Goal: Task Accomplishment & Management: Complete application form

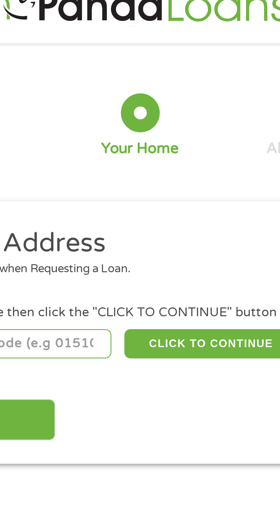
scroll to position [2, 0]
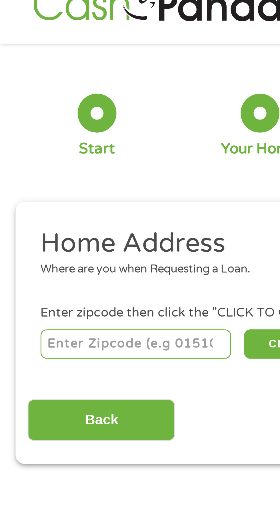
click at [20, 126] on input "number" at bounding box center [44, 125] width 63 height 10
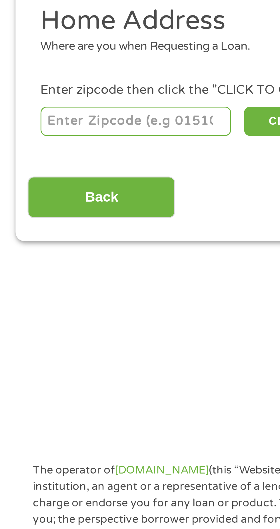
type input "38008"
select select "[US_STATE]"
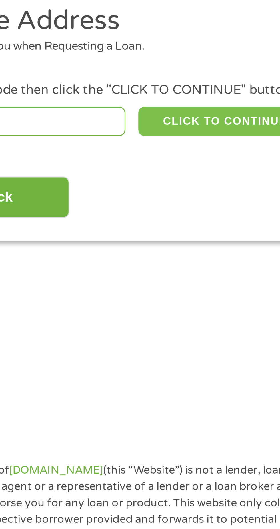
click at [110, 125] on button "CLICK TO CONTINUE" at bounding box center [108, 125] width 55 height 10
type input "38008"
type input "Bolivar"
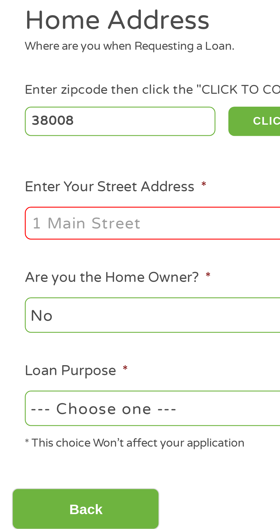
click at [23, 162] on input "Enter Your Street Address *" at bounding box center [74, 158] width 123 height 11
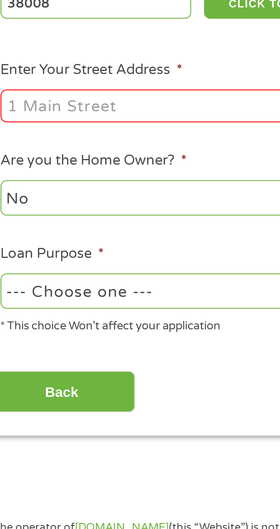
type input "[STREET_ADDRESS][PERSON_NAME]"
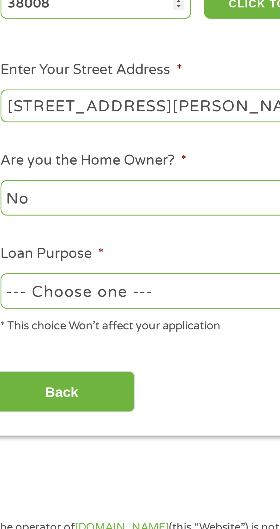
click at [51, 224] on select "--- Choose one --- Pay Bills Debt Consolidation Home Improvement Major Purchase…" at bounding box center [74, 220] width 123 height 12
select select "paybills"
click at [13, 215] on select "--- Choose one --- Pay Bills Debt Consolidation Home Improvement Major Purchase…" at bounding box center [74, 220] width 123 height 12
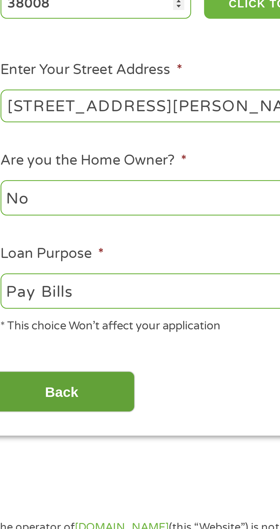
click at [30, 255] on input "Back" at bounding box center [33, 253] width 49 height 14
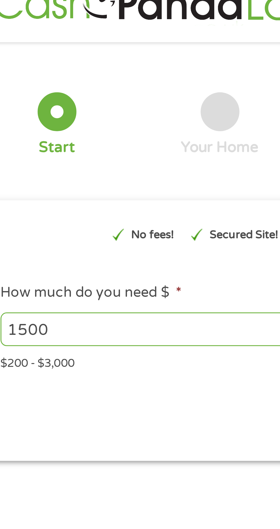
scroll to position [0, 0]
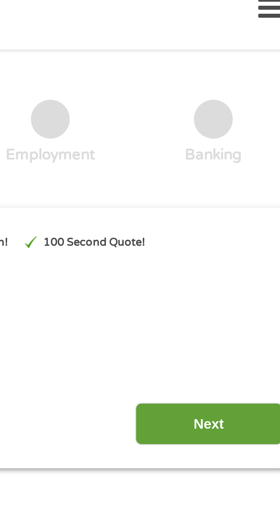
click at [249, 148] on input "Next" at bounding box center [246, 151] width 49 height 14
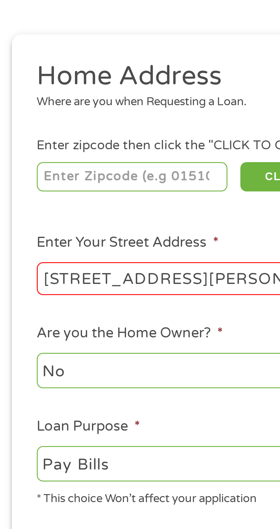
scroll to position [3, 0]
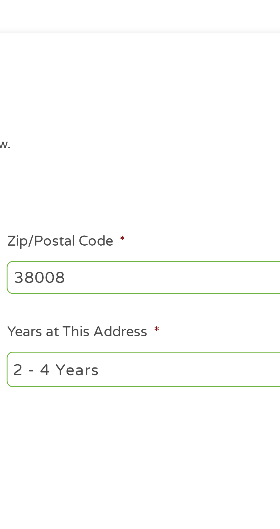
click at [168, 193] on select "1 Year or less 1 - 2 Years 2 - 4 Years Over 4 Years" at bounding box center [205, 188] width 123 height 12
select select "60months"
click at [144, 183] on select "1 Year or less 1 - 2 Years 2 - 4 Years Over 4 Years" at bounding box center [205, 188] width 123 height 12
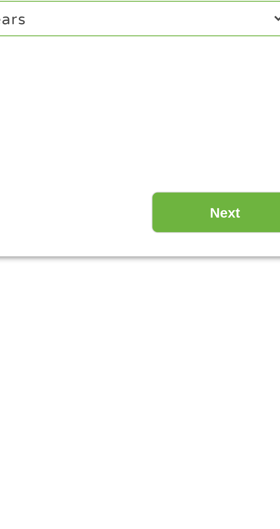
scroll to position [122, 0]
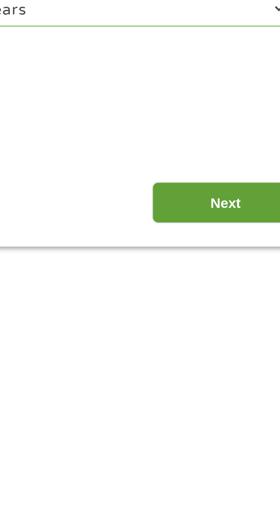
click at [236, 137] on input "Next" at bounding box center [246, 133] width 49 height 14
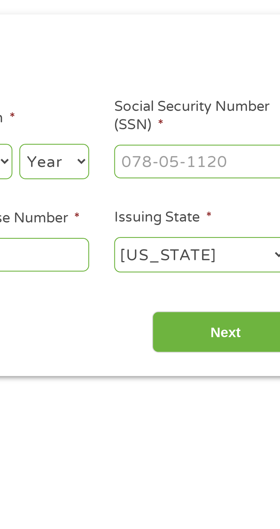
scroll to position [3, 0]
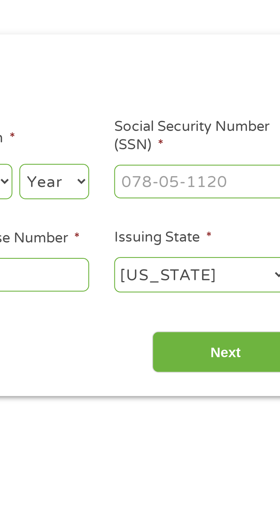
click at [217, 124] on input "Social Security Number (SSN) *" at bounding box center [238, 125] width 57 height 11
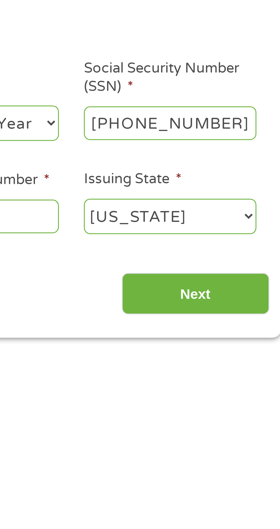
type input "415-04-0578"
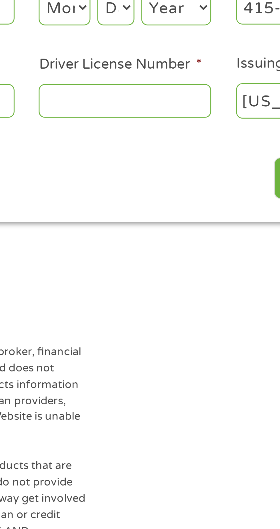
click at [155, 158] on input "Driver License Number *" at bounding box center [172, 156] width 57 height 11
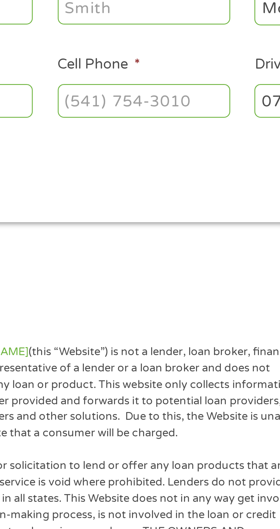
type input "076484767"
click at [85, 154] on input "Cell Phone *" at bounding box center [107, 156] width 57 height 11
type input "[PHONE_NUMBER]"
type input "[PERSON_NAME]"
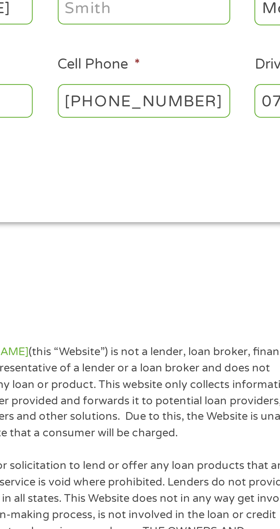
type input "[PERSON_NAME]"
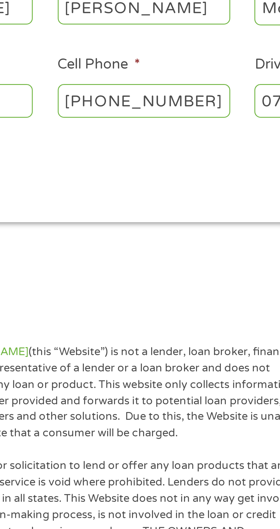
type input "[EMAIL_ADDRESS][DOMAIN_NAME]"
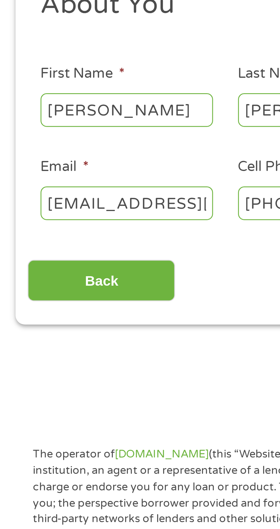
scroll to position [2, 0]
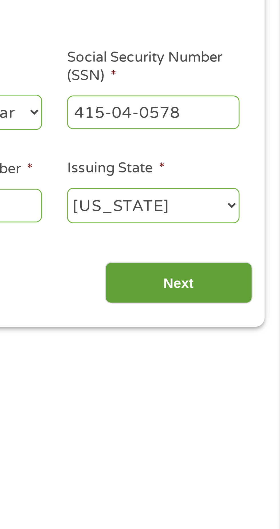
click at [244, 187] on input "Next" at bounding box center [246, 183] width 49 height 14
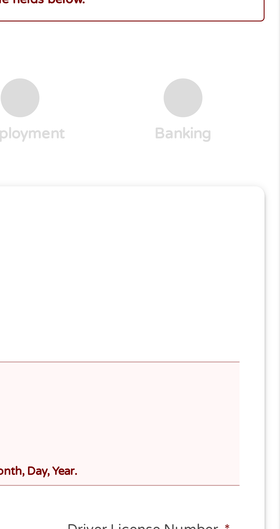
scroll to position [2, 2]
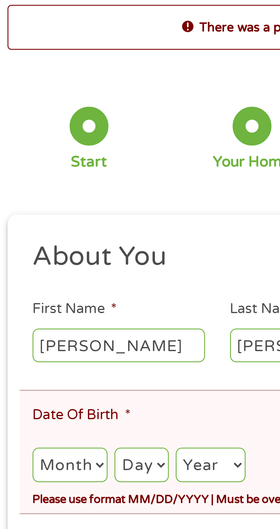
click at [29, 185] on select "Month 1 2 3 4 5 6 7 8 9 10 11 12" at bounding box center [25, 182] width 25 height 12
select select "9"
click at [13, 176] on select "Month 1 2 3 4 5 6 7 8 9 10 11 12" at bounding box center [25, 182] width 25 height 12
click at [53, 182] on select "Day 1 2 3 4 5 6 7 8 9 10 11 12 13 14 15 16 17 18 19 20 21 22 23 24 25 26 27 28 …" at bounding box center [50, 182] width 18 height 12
select select "10"
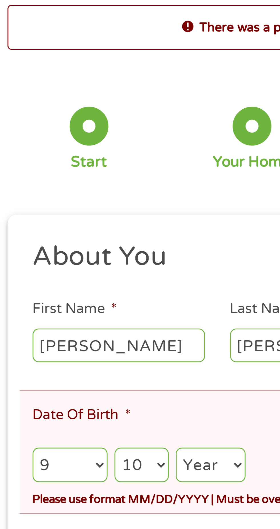
click at [41, 176] on select "Day 1 2 3 4 5 6 7 8 9 10 11 12 13 14 15 16 17 18 19 20 21 22 23 24 25 26 27 28 …" at bounding box center [50, 182] width 18 height 12
click at [74, 183] on select "Year [DATE] 2006 2005 2004 2003 2002 2001 2000 1999 1998 1997 1996 1995 1994 19…" at bounding box center [72, 182] width 23 height 12
select select "1967"
click at [61, 176] on select "Year [DATE] 2006 2005 2004 2003 2002 2001 2000 1999 1998 1997 1996 1995 1994 19…" at bounding box center [72, 182] width 23 height 12
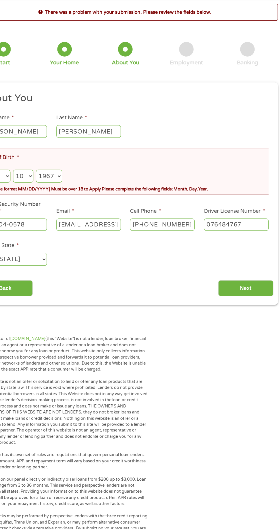
scroll to position [0, 0]
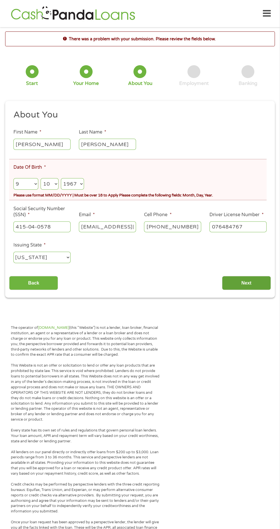
click at [247, 284] on input "Next" at bounding box center [246, 283] width 49 height 14
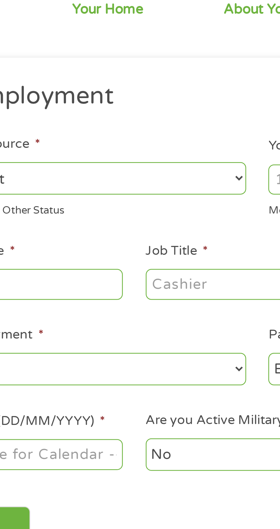
click at [124, 119] on select "--- Choose one --- Employment [DEMOGRAPHIC_DATA] Benefits" at bounding box center [74, 123] width 123 height 12
select select "benefits"
click at [13, 117] on select "--- Choose one --- Employment [DEMOGRAPHIC_DATA] Benefits" at bounding box center [74, 123] width 123 height 12
type input "Other"
type input "[PHONE_NUMBER]"
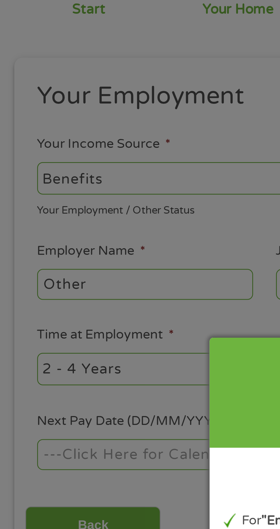
click at [22, 164] on div "Panda Tips To Proceed, Please Enter: For "Employer Name" , enter your benefit p…" at bounding box center [140, 264] width 280 height 529
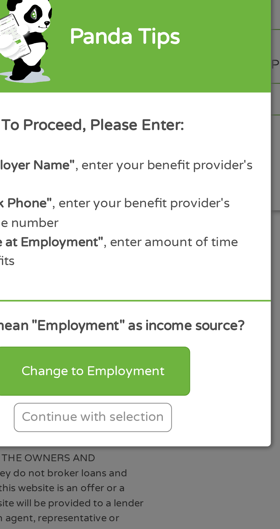
click at [130, 343] on div "Continue with selection" at bounding box center [140, 338] width 57 height 11
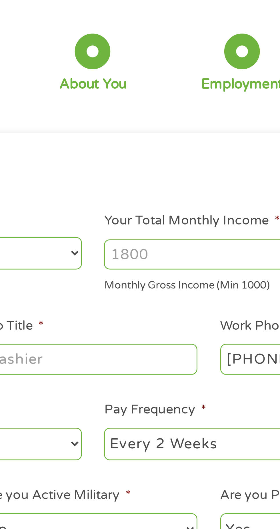
click at [158, 126] on input "Your Total Monthly Income *" at bounding box center [205, 123] width 123 height 11
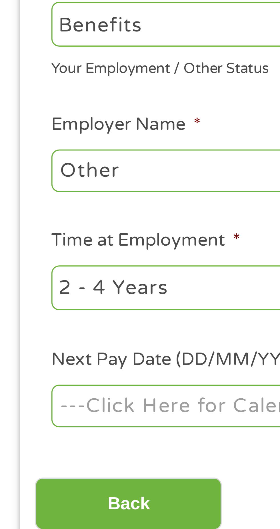
type input "2750"
click at [17, 164] on input "Other" at bounding box center [52, 161] width 78 height 11
click at [35, 160] on input "Other" at bounding box center [52, 161] width 78 height 11
type input "O"
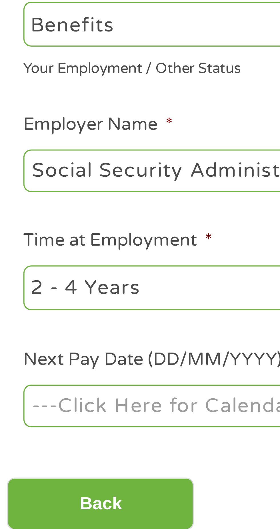
scroll to position [0, 10]
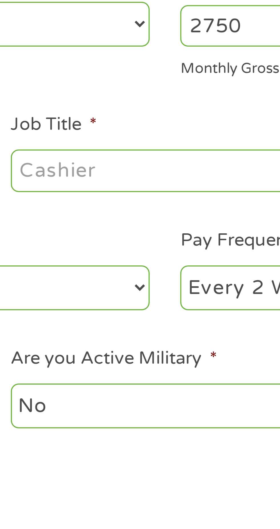
type input "Social Security Administration"
click at [109, 160] on input "Job Title *" at bounding box center [139, 161] width 78 height 11
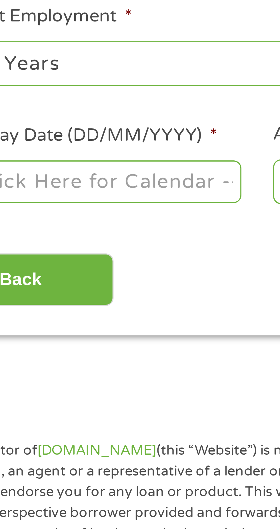
type input "Homemaker"
click at [81, 192] on select "--- Choose one --- 1 Year or less 1 - 2 Years 2 - 4 Years Over 4 Years" at bounding box center [74, 192] width 123 height 12
select select "60months"
click at [13, 186] on select "--- Choose one --- 1 Year or less 1 - 2 Years 2 - 4 Years Over 4 Years" at bounding box center [74, 192] width 123 height 12
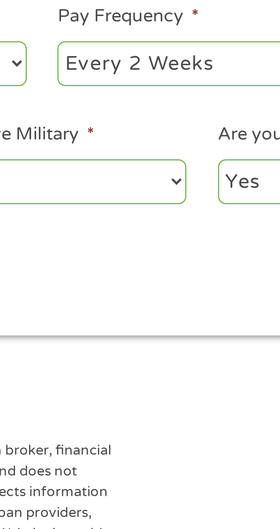
click at [172, 192] on select "--- Choose one --- Every 2 Weeks Every Week Monthly Semi-Monthly" at bounding box center [205, 192] width 123 height 12
select select "monthly"
click at [144, 186] on select "--- Choose one --- Every 2 Weeks Every Week Monthly Semi-Monthly" at bounding box center [205, 192] width 123 height 12
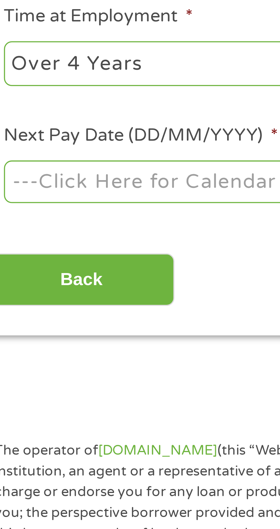
click at [20, 222] on body "Home Get Loan Offer How it works FAQs Blog Cash Loans Quick Loans Online Loans …" at bounding box center [140, 436] width 280 height 872
click at [29, 221] on input "Next Pay Date (DD/MM/YYYY) *" at bounding box center [52, 222] width 78 height 11
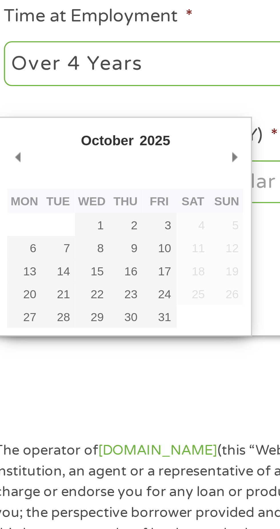
type input "[DATE]"
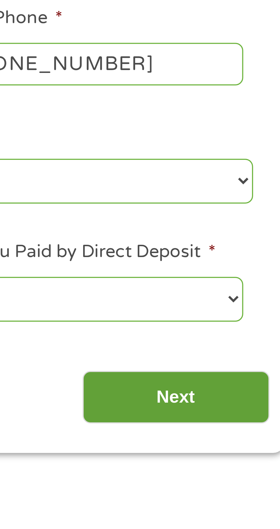
click at [245, 250] on input "Next" at bounding box center [246, 249] width 49 height 14
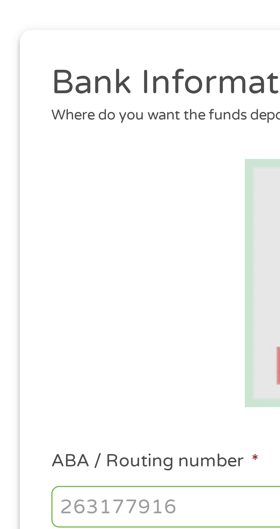
scroll to position [1, 0]
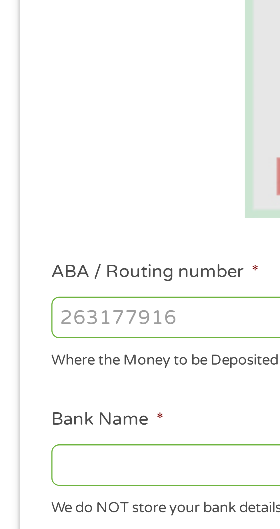
click at [21, 206] on input "ABA / Routing number *" at bounding box center [74, 203] width 123 height 11
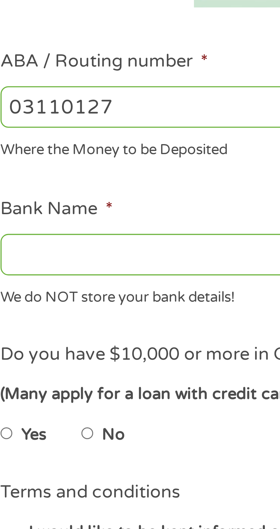
type input "031101279"
type input "THE BANCORP BANK"
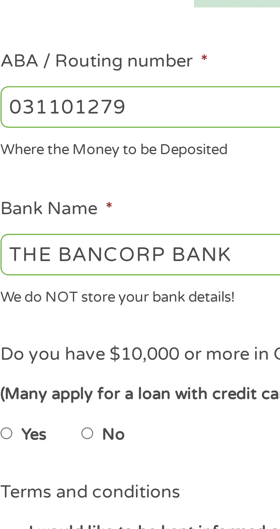
type input "031101279"
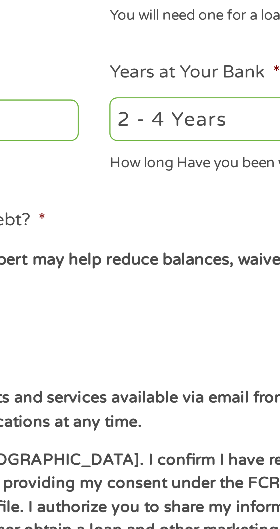
type input "389153184046"
click at [176, 245] on select "2 - 4 Years 6 - 12 Months 1 - 2 Years Over 4 Years" at bounding box center [205, 242] width 123 height 12
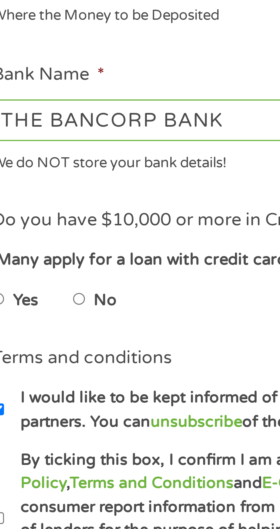
click at [37, 292] on input "No" at bounding box center [36, 288] width 3 height 9
radio input "true"
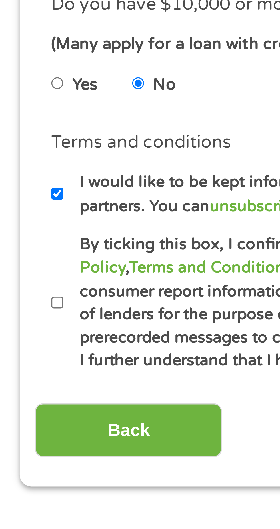
click at [18, 347] on label "By ticking this box, I confirm I am at least [DEMOGRAPHIC_DATA]. I confirm I ha…" at bounding box center [143, 346] width 252 height 37
click at [17, 347] on input "By ticking this box, I confirm I am at least [DEMOGRAPHIC_DATA]. I confirm I ha…" at bounding box center [14, 346] width 3 height 9
checkbox input "true"
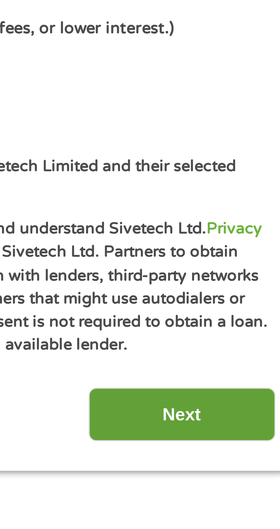
click at [244, 381] on input "Next" at bounding box center [246, 380] width 49 height 14
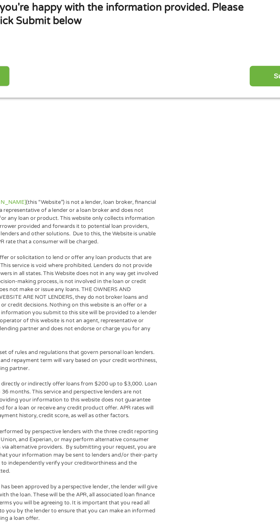
scroll to position [2, 0]
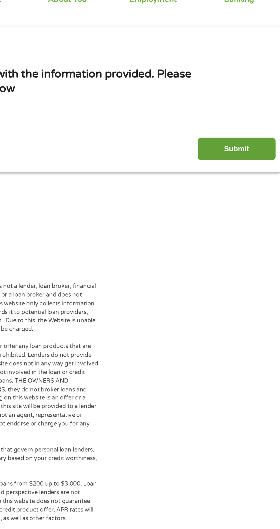
click at [249, 158] on input "Submit" at bounding box center [246, 154] width 49 height 14
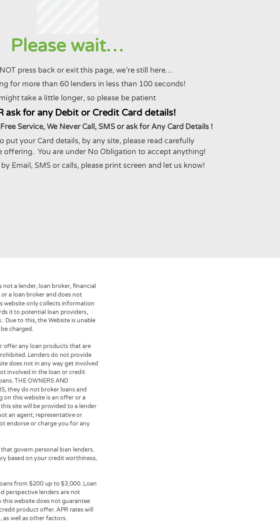
scroll to position [0, 0]
